Goal: Information Seeking & Learning: Learn about a topic

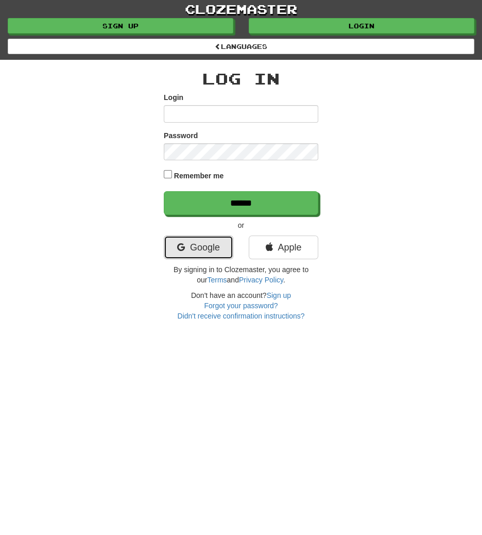
click at [189, 247] on link "Google" at bounding box center [199, 247] width 70 height 24
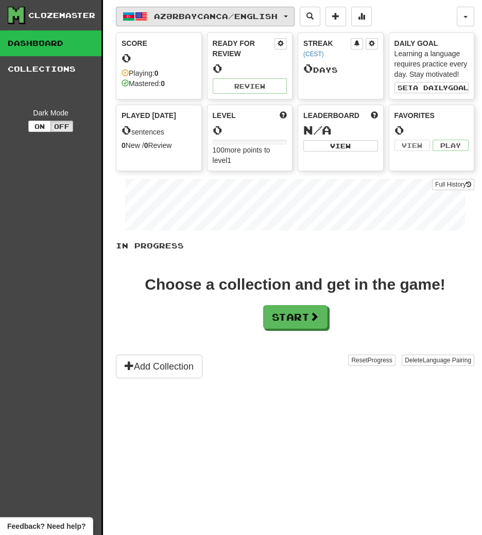
click at [156, 17] on span "Azərbaycanca / English" at bounding box center [216, 16] width 124 height 9
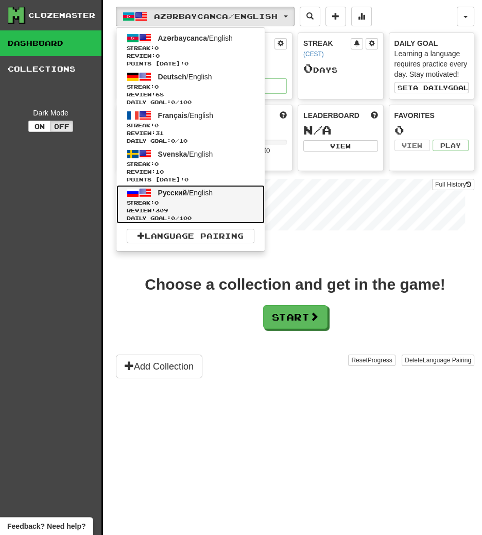
click at [141, 197] on span at bounding box center [145, 193] width 12 height 12
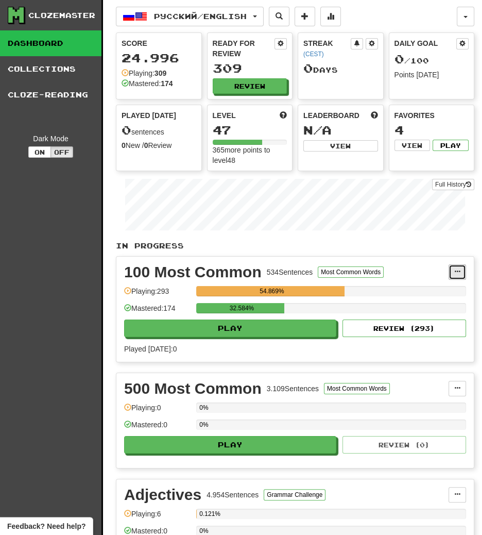
click at [460, 271] on span at bounding box center [457, 271] width 6 height 6
click at [450, 288] on link "Manage Sentences" at bounding box center [412, 290] width 107 height 13
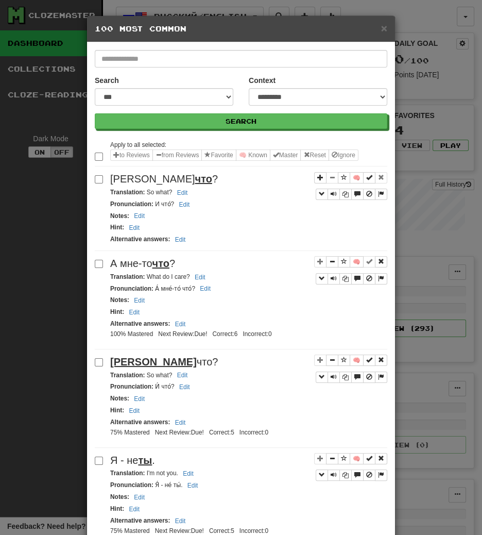
click at [104, 155] on label at bounding box center [100, 155] width 10 height 10
click at [323, 152] on button "Reset" at bounding box center [314, 154] width 28 height 11
click at [382, 33] on span "×" at bounding box center [384, 28] width 6 height 12
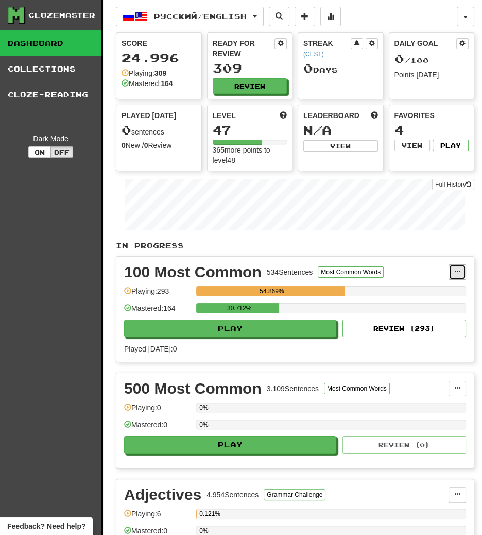
click at [454, 268] on span at bounding box center [457, 271] width 6 height 6
click at [452, 287] on link "Manage Sentences" at bounding box center [412, 290] width 107 height 13
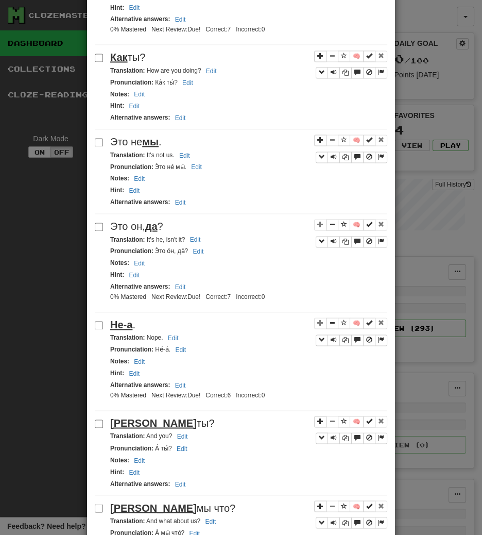
scroll to position [1464, 0]
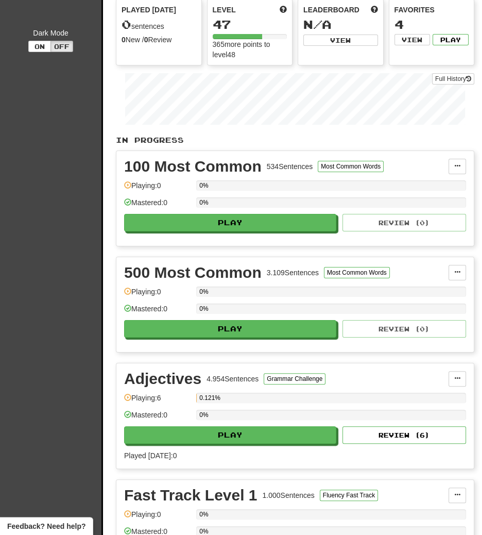
scroll to position [0, 0]
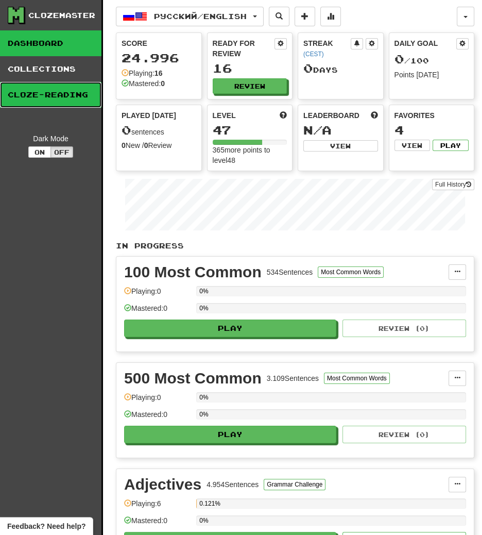
click at [28, 96] on link "Cloze-Reading" at bounding box center [51, 95] width 102 height 26
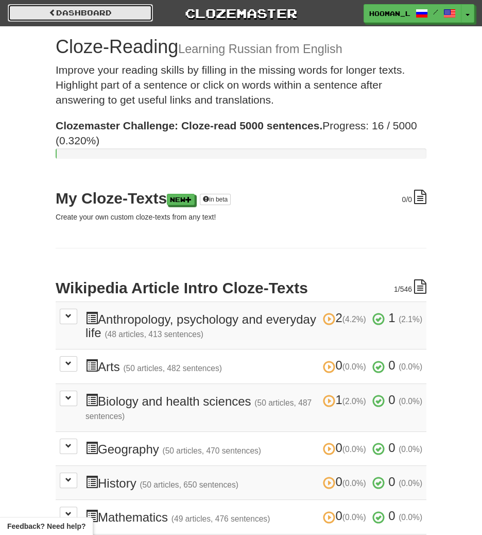
click at [33, 13] on link "Dashboard" at bounding box center [80, 13] width 145 height 18
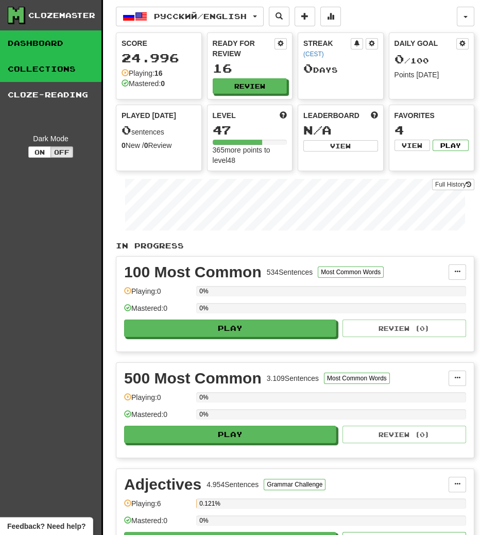
click at [25, 71] on link "Collections" at bounding box center [51, 69] width 102 height 26
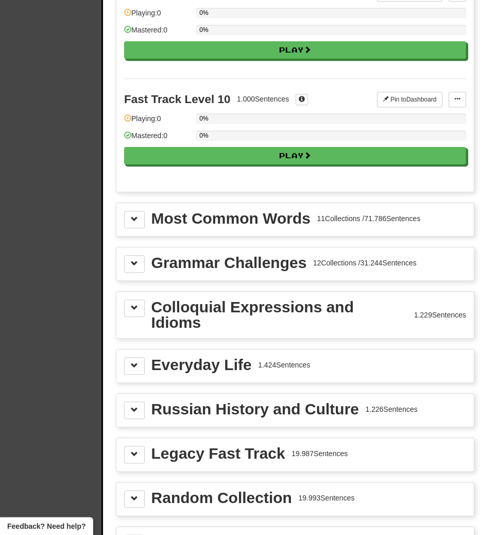
scroll to position [967, 0]
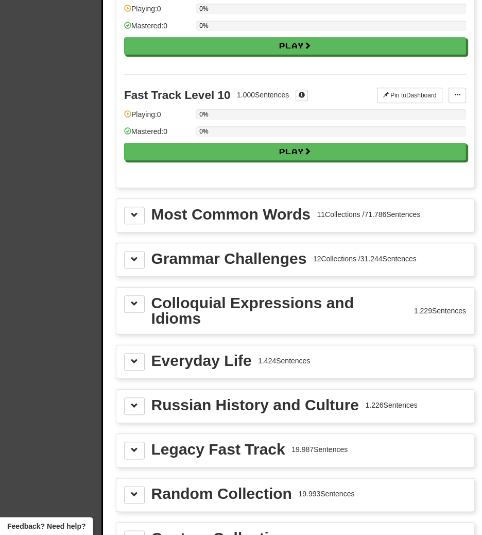
click at [439, 207] on div "Most Common Words 11 Collections / 71.786 Sentences" at bounding box center [295, 216] width 342 height 18
click at [136, 353] on button at bounding box center [134, 362] width 21 height 18
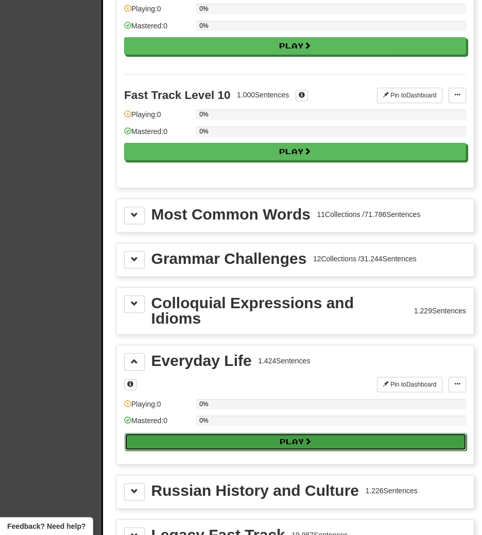
click at [229, 433] on button "Play" at bounding box center [296, 442] width 342 height 18
select select "**"
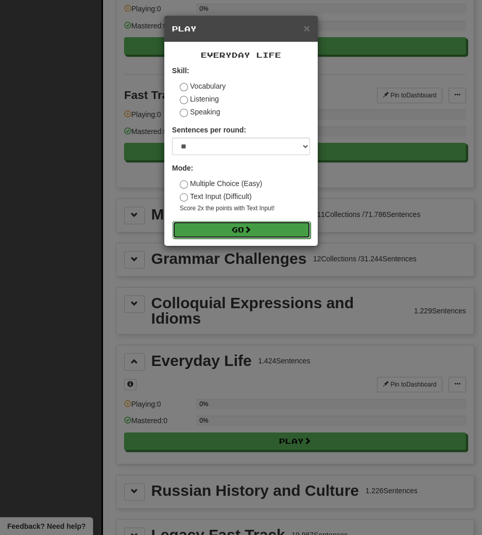
click at [189, 232] on button "Go" at bounding box center [242, 230] width 138 height 18
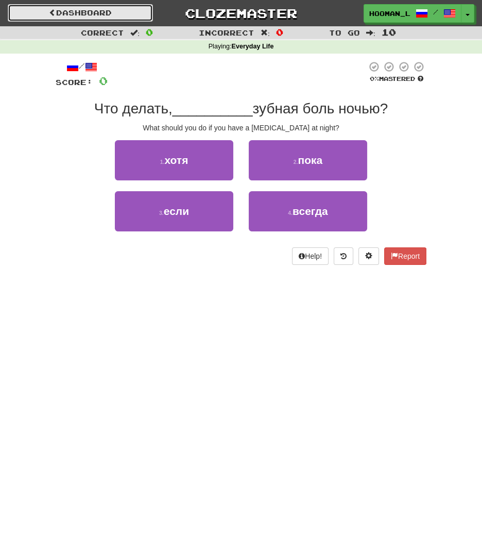
click at [37, 12] on link "Dashboard" at bounding box center [80, 13] width 145 height 18
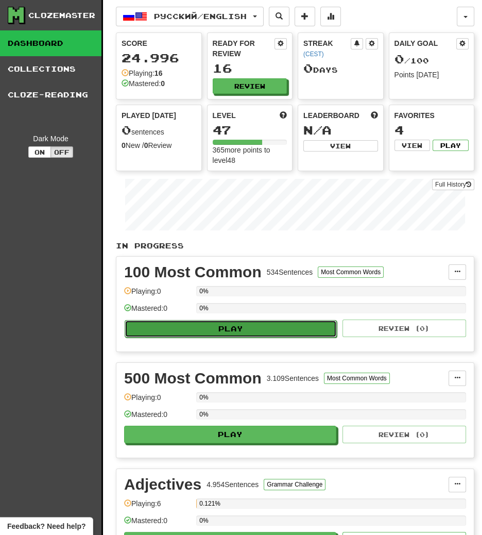
click at [144, 323] on button "Play" at bounding box center [231, 329] width 212 height 18
select select "**"
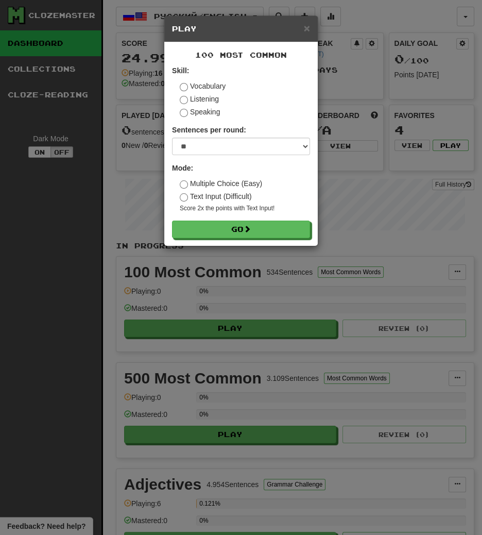
click at [125, 250] on div "× Play 100 Most Common Skill: Vocabulary Listening Speaking Sentences per round…" at bounding box center [241, 267] width 482 height 535
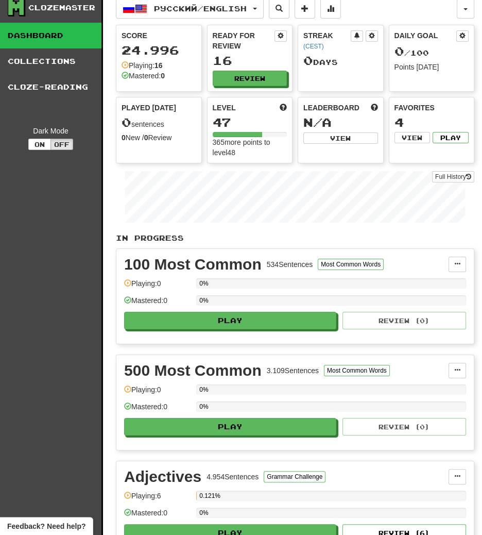
scroll to position [9, 0]
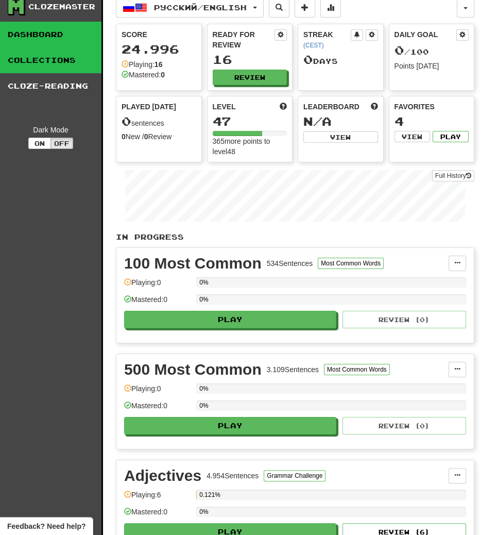
click at [25, 62] on link "Collections" at bounding box center [51, 60] width 102 height 26
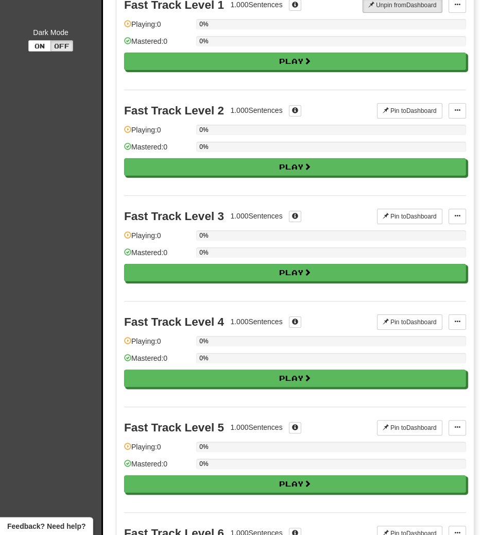
scroll to position [0, 0]
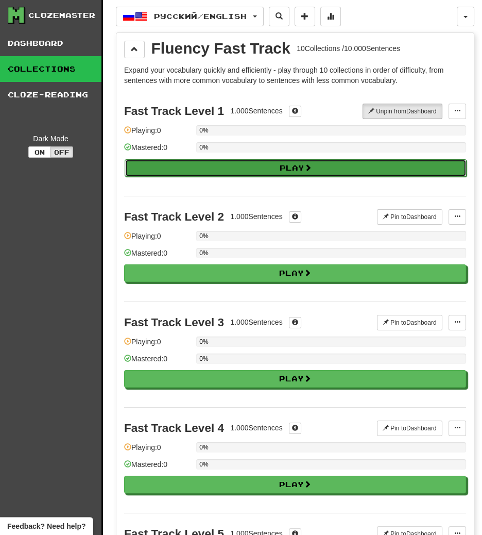
click at [153, 169] on button "Play" at bounding box center [296, 168] width 342 height 18
select select "**"
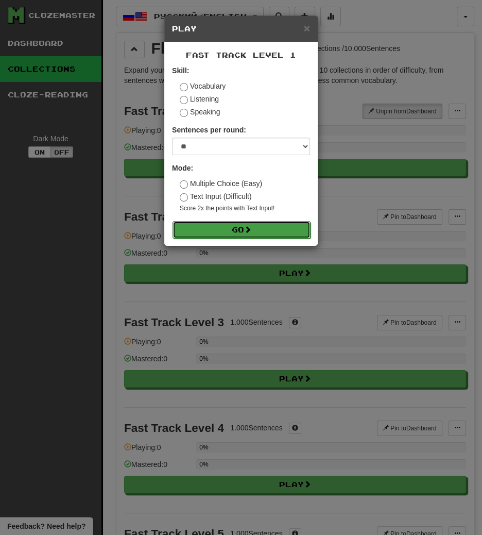
click at [183, 231] on button "Go" at bounding box center [242, 230] width 138 height 18
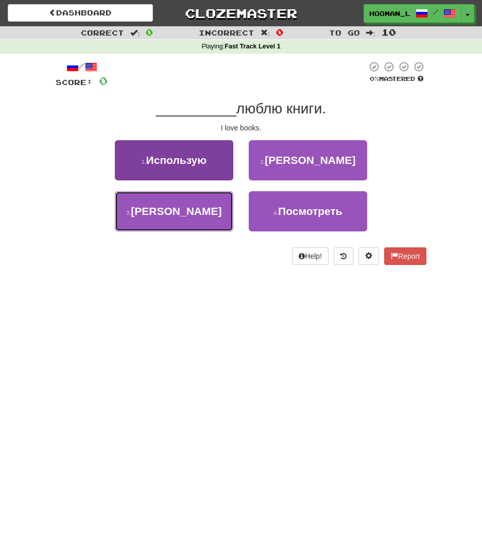
click at [192, 220] on button "3 . Я" at bounding box center [174, 211] width 119 height 40
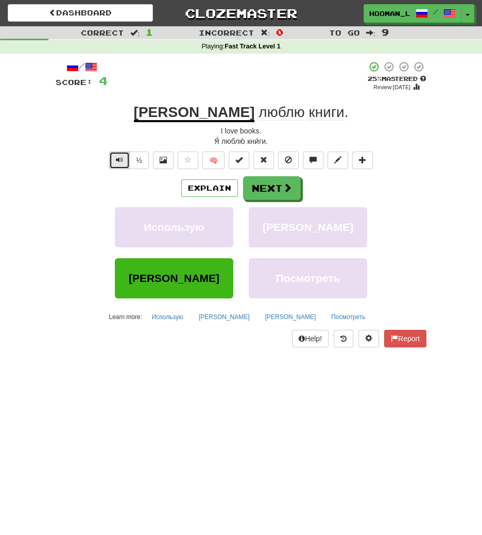
click at [123, 162] on span "Text-to-speech controls" at bounding box center [119, 159] width 7 height 7
click at [165, 164] on button at bounding box center [163, 160] width 21 height 18
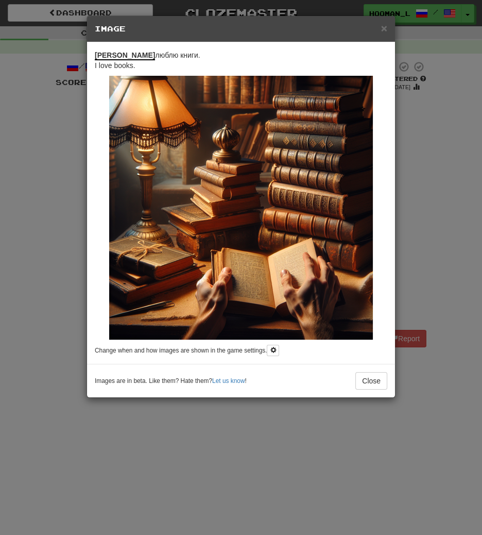
click at [86, 160] on div "× Image Я люблю книги. I love books. Change when and how images are shown in th…" at bounding box center [241, 267] width 482 height 535
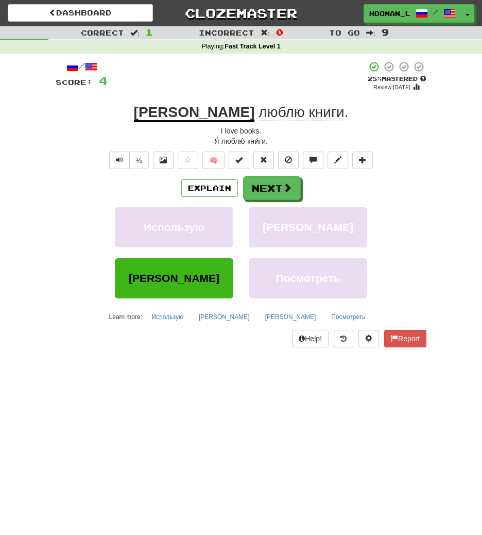
click at [309, 117] on span "книги" at bounding box center [327, 112] width 36 height 16
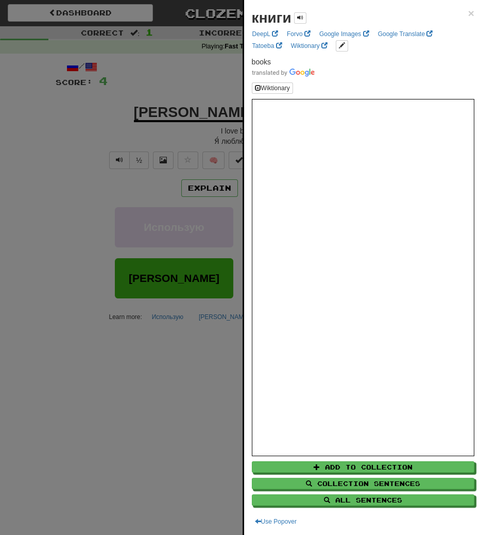
click at [153, 128] on div at bounding box center [241, 267] width 482 height 535
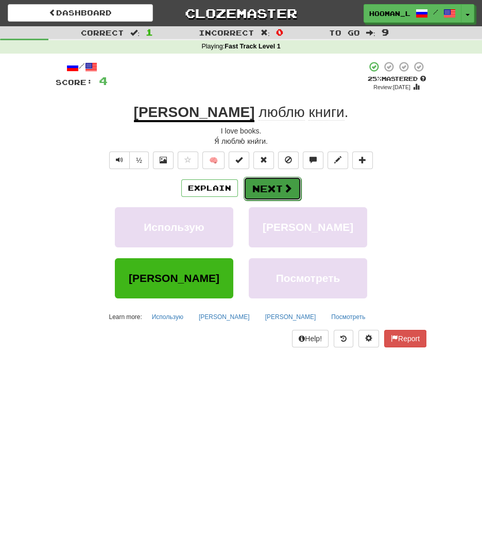
click at [280, 183] on button "Next" at bounding box center [273, 189] width 58 height 24
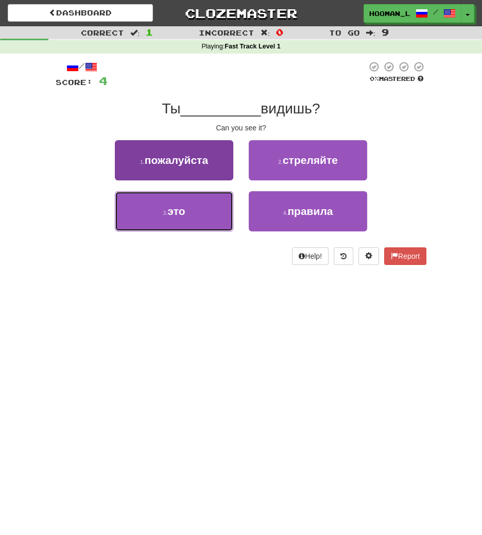
click at [181, 216] on button "3 . это" at bounding box center [174, 211] width 119 height 40
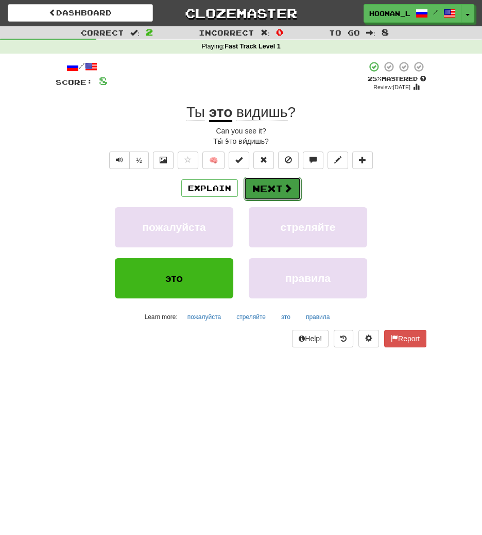
click at [265, 191] on button "Next" at bounding box center [273, 189] width 58 height 24
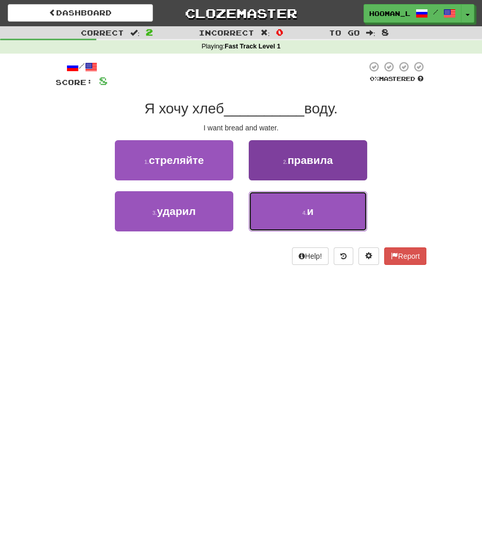
click at [297, 210] on button "4 . и" at bounding box center [308, 211] width 119 height 40
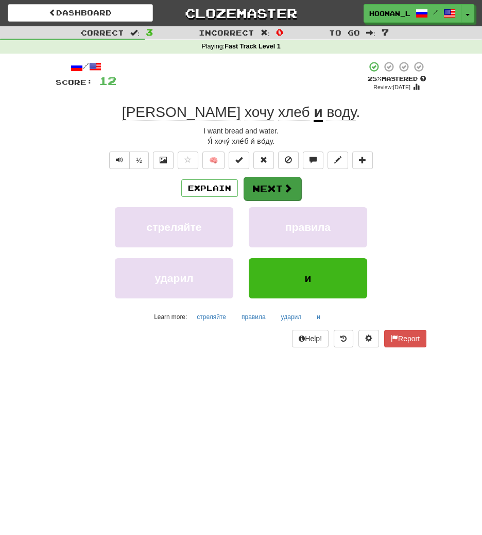
click at [268, 189] on button "Next" at bounding box center [273, 189] width 58 height 24
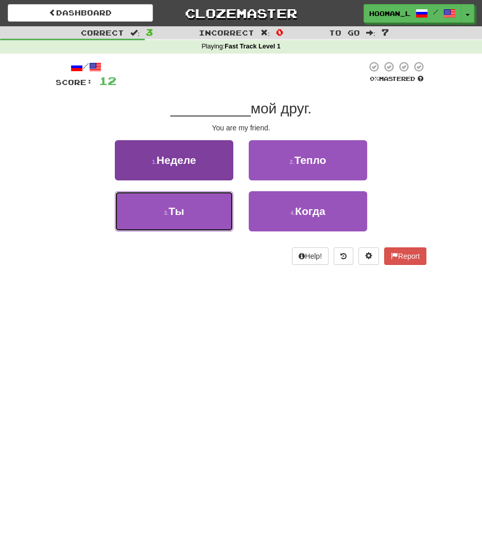
click at [144, 217] on button "3 . Ты" at bounding box center [174, 211] width 119 height 40
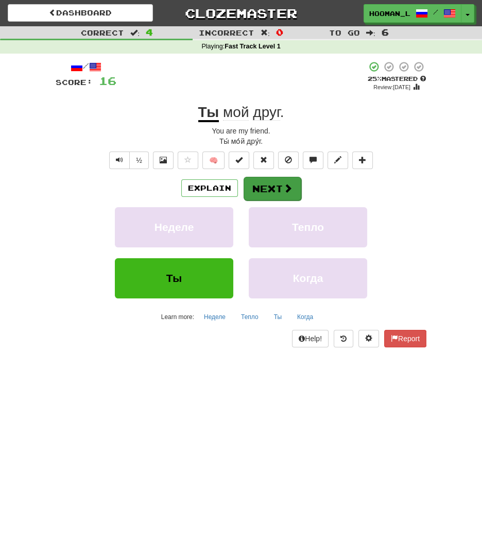
click at [280, 186] on button "Next" at bounding box center [273, 189] width 58 height 24
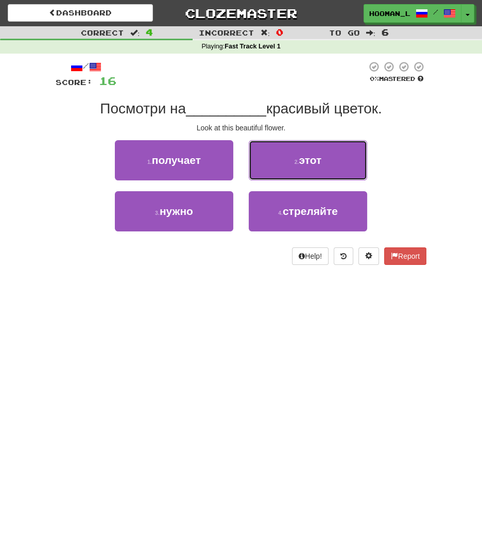
click at [273, 172] on button "2 . этот" at bounding box center [308, 160] width 119 height 40
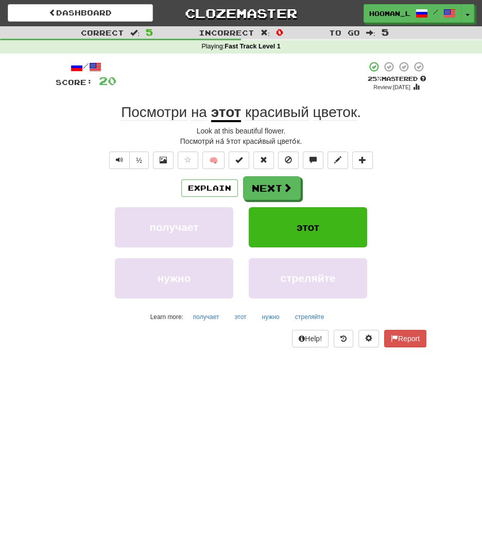
click at [335, 109] on span "цветок" at bounding box center [335, 112] width 44 height 16
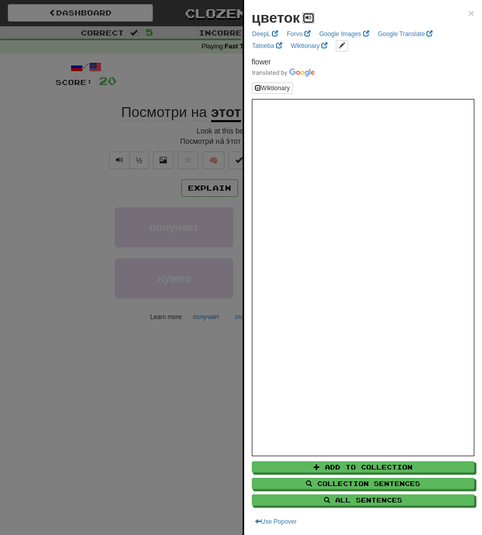
click at [306, 17] on span at bounding box center [309, 17] width 6 height 6
click at [309, 16] on span at bounding box center [309, 17] width 6 height 6
click at [88, 394] on div at bounding box center [241, 267] width 482 height 535
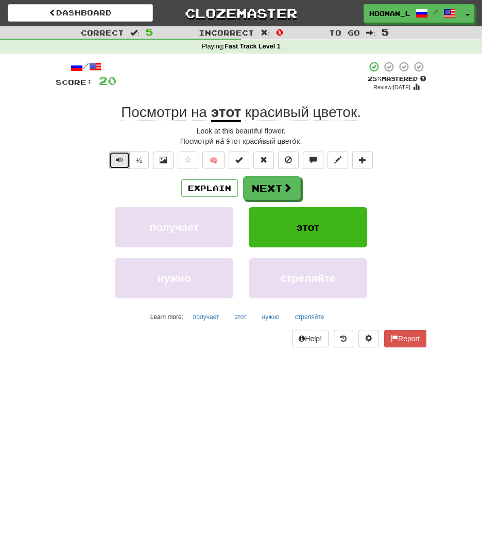
click at [120, 159] on span "Text-to-speech controls" at bounding box center [119, 159] width 7 height 7
click at [277, 109] on span "красивый" at bounding box center [277, 112] width 64 height 16
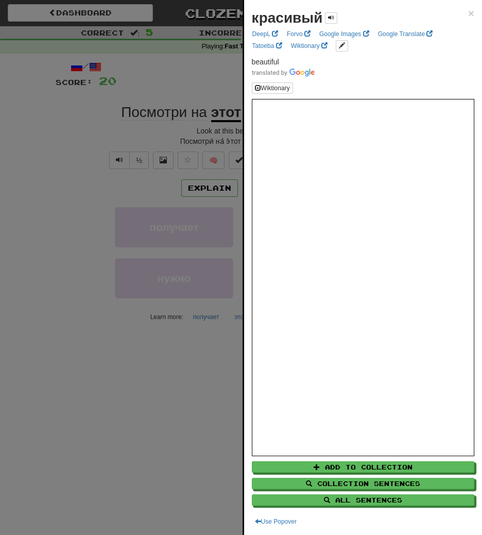
click at [103, 174] on div at bounding box center [241, 267] width 482 height 535
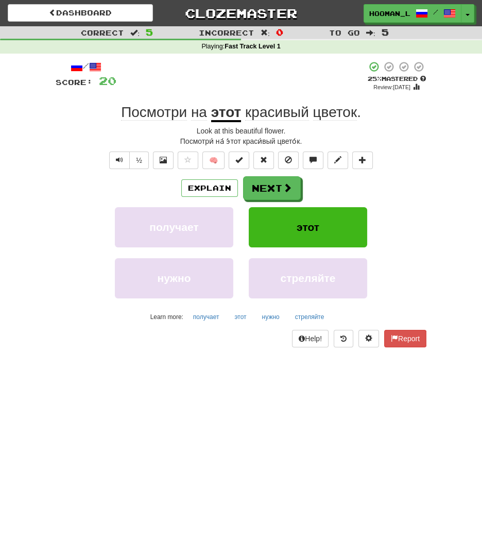
click at [331, 117] on span "цветок" at bounding box center [335, 112] width 44 height 16
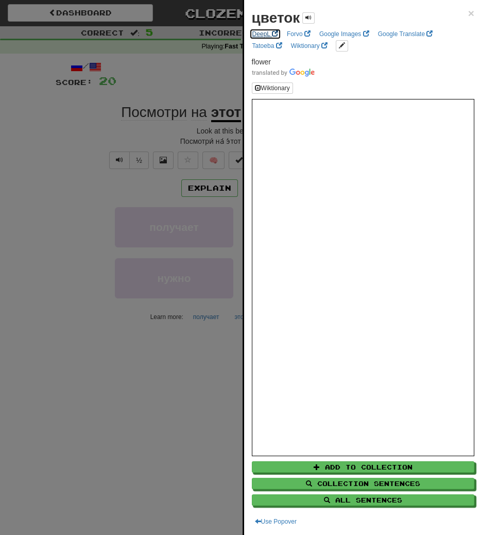
click at [257, 32] on link "DeepL" at bounding box center [265, 33] width 32 height 11
click at [121, 83] on div at bounding box center [241, 267] width 482 height 535
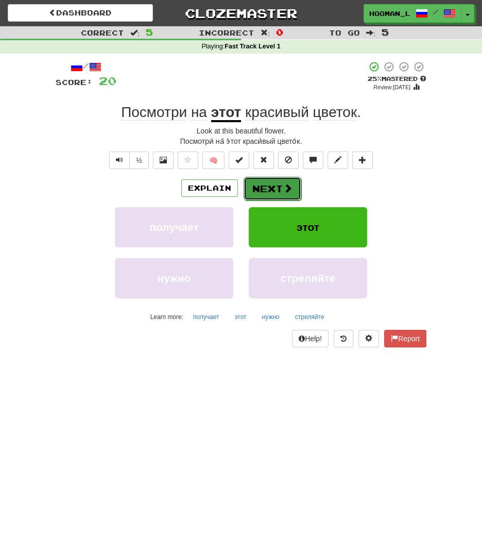
click at [262, 186] on button "Next" at bounding box center [273, 189] width 58 height 24
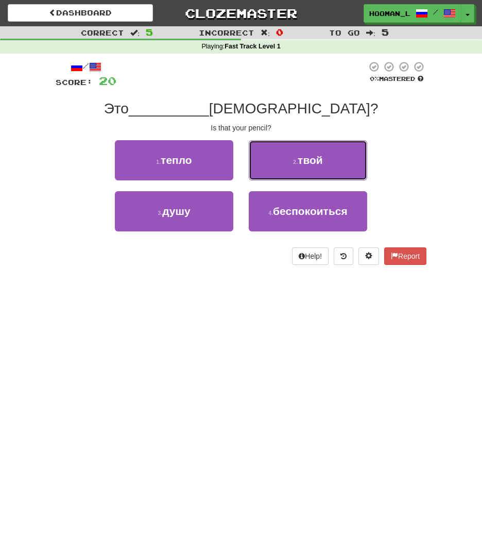
click at [276, 163] on button "2 . твой" at bounding box center [308, 160] width 119 height 40
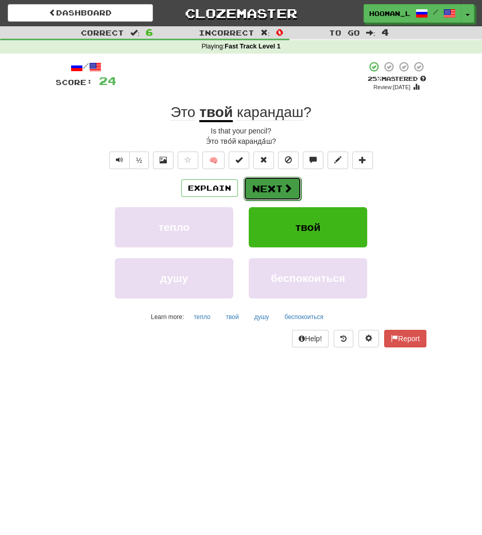
click at [261, 192] on button "Next" at bounding box center [273, 189] width 58 height 24
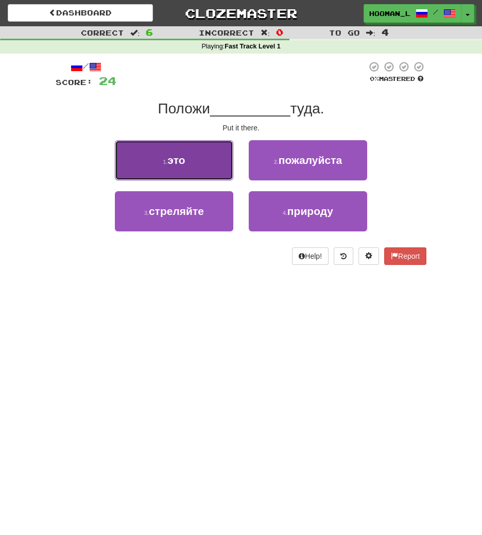
click at [160, 167] on button "1 . это" at bounding box center [174, 160] width 119 height 40
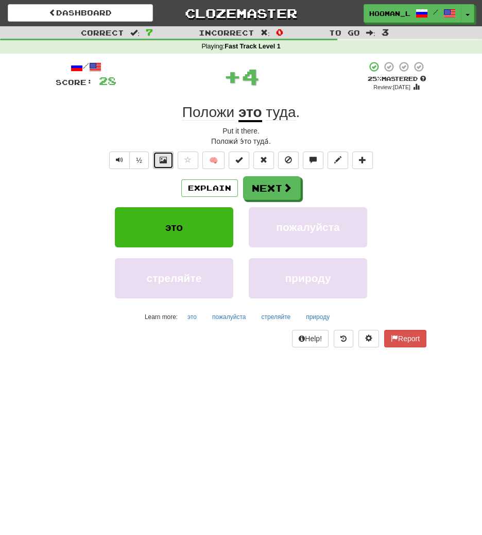
click at [158, 159] on button at bounding box center [163, 160] width 21 height 18
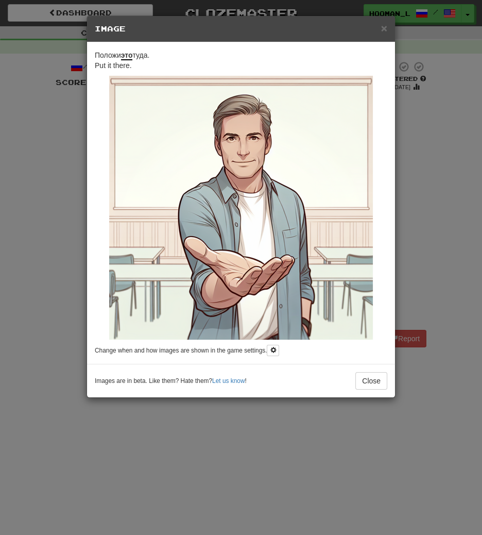
click at [38, 185] on div "× Image Положи это туда. Put it there. Change when and how images are shown in …" at bounding box center [241, 267] width 482 height 535
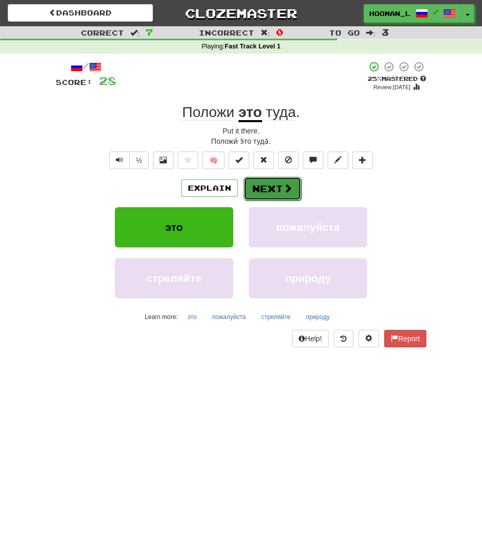
click at [282, 199] on button "Next" at bounding box center [273, 189] width 58 height 24
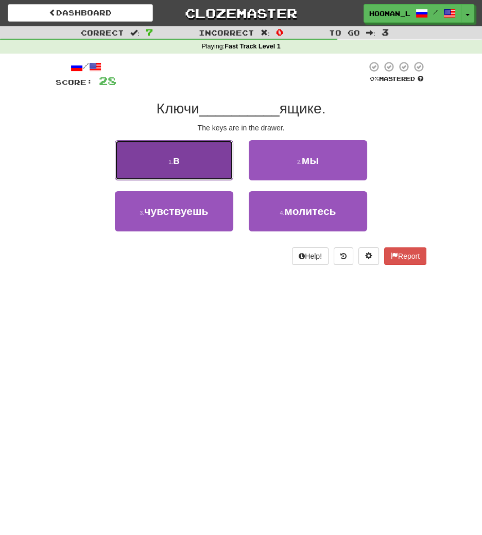
click at [193, 167] on button "1 . в" at bounding box center [174, 160] width 119 height 40
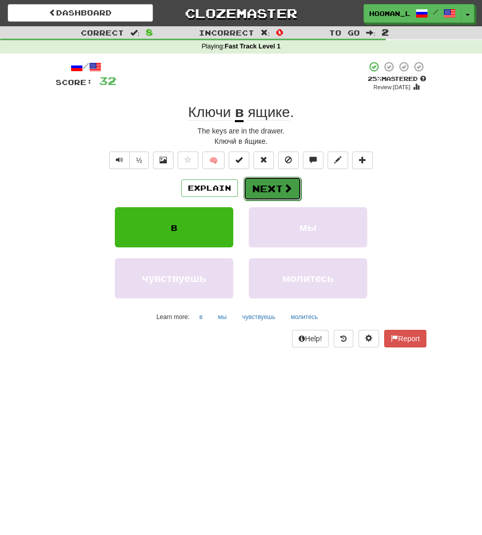
click at [268, 191] on button "Next" at bounding box center [273, 189] width 58 height 24
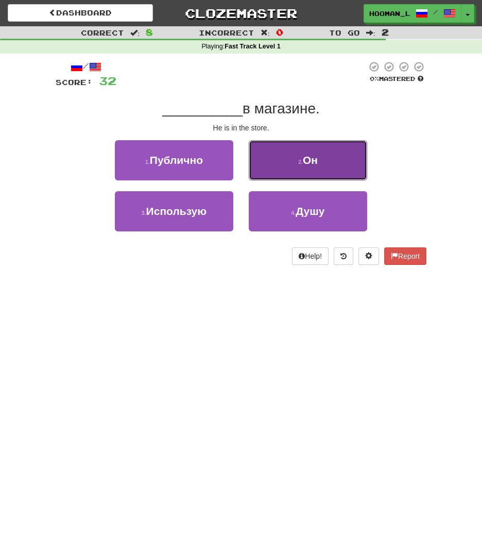
click at [294, 157] on button "2 . Он" at bounding box center [308, 160] width 119 height 40
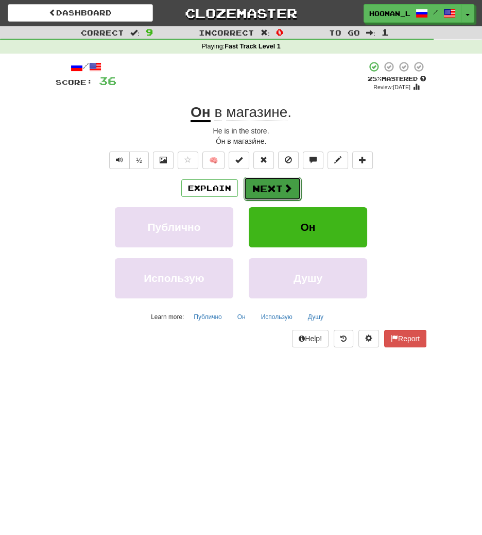
click at [269, 181] on button "Next" at bounding box center [273, 189] width 58 height 24
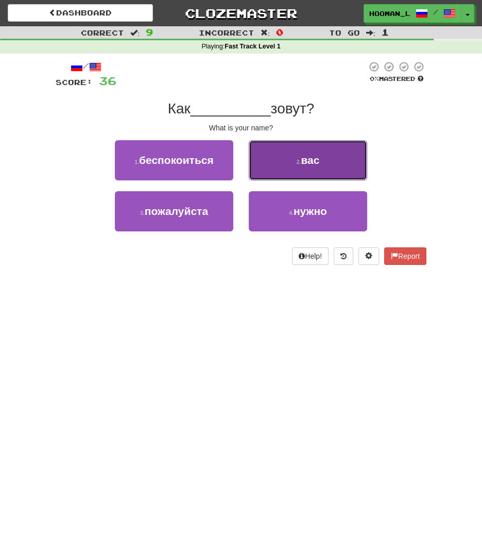
click at [302, 158] on button "2 . вас" at bounding box center [308, 160] width 119 height 40
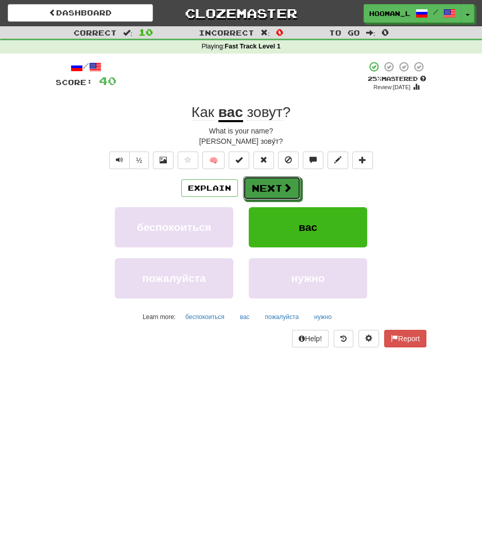
click at [264, 192] on button "Next" at bounding box center [272, 188] width 58 height 24
